Goal: Navigation & Orientation: Find specific page/section

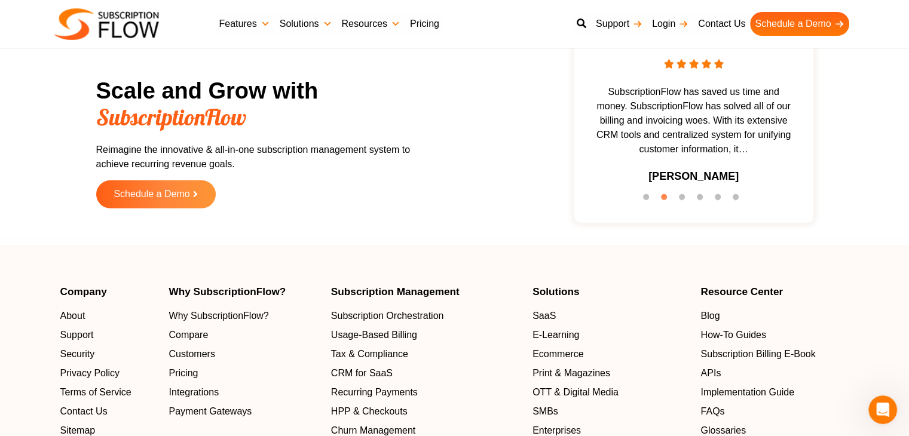
scroll to position [3891, 0]
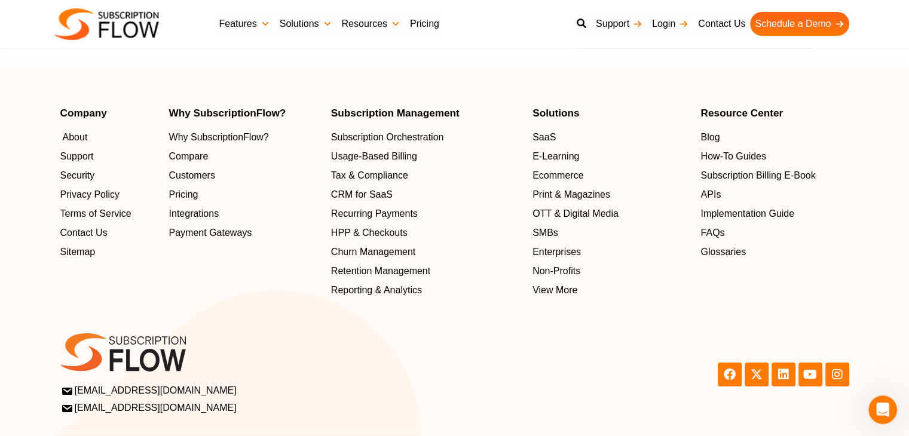
click at [68, 134] on span "About" at bounding box center [75, 137] width 25 height 14
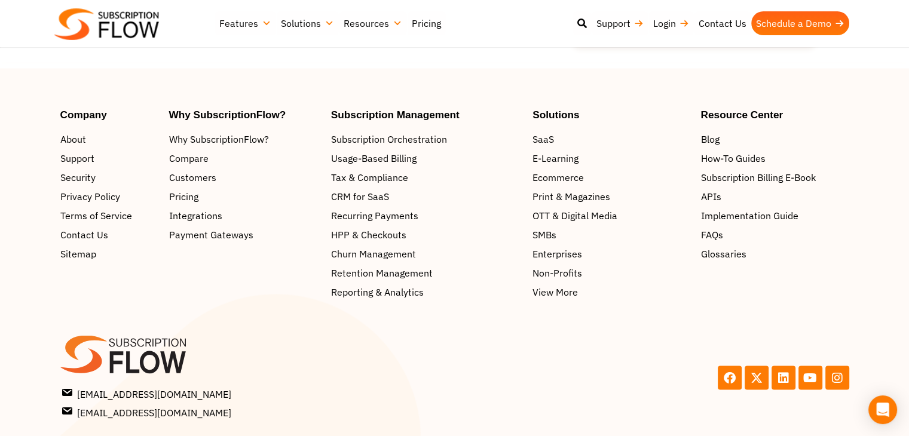
scroll to position [2023, 0]
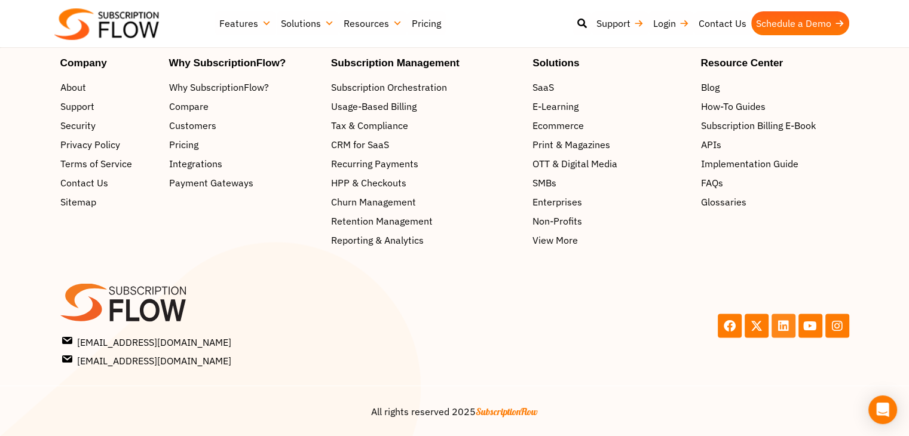
click at [781, 324] on icon at bounding box center [783, 325] width 12 height 12
